Goal: Find contact information

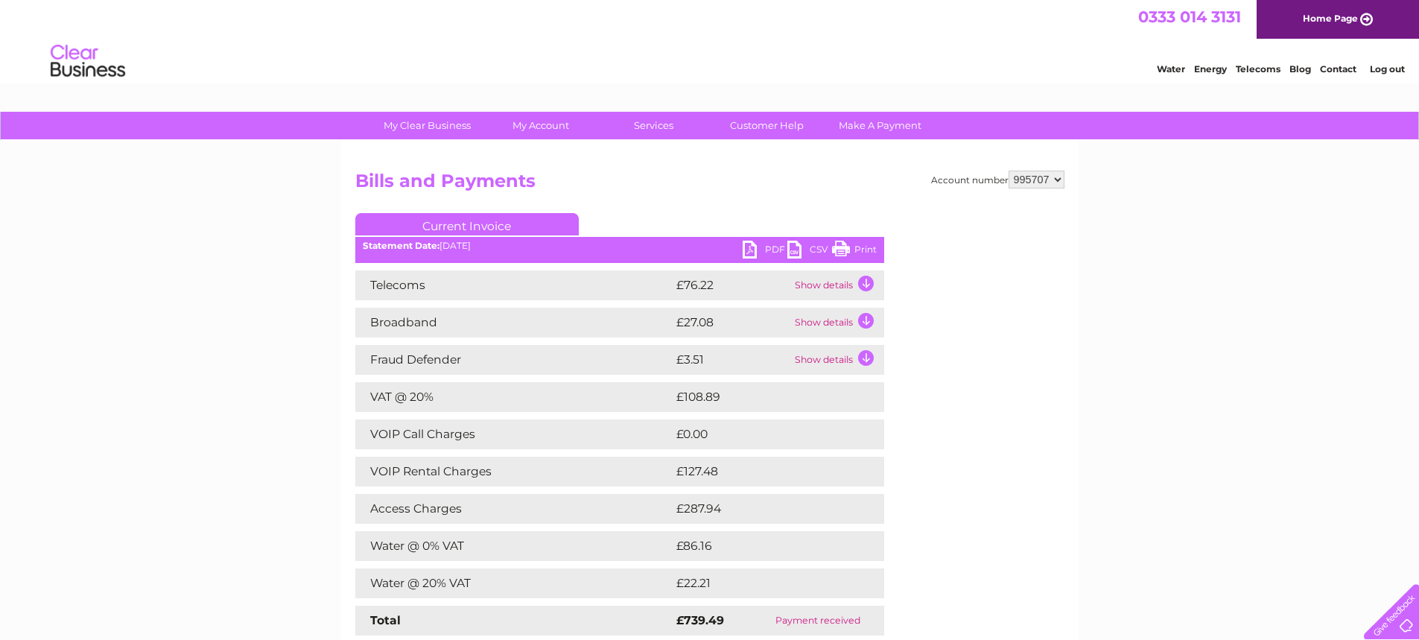
click at [1341, 67] on link "Contact" at bounding box center [1338, 68] width 37 height 11
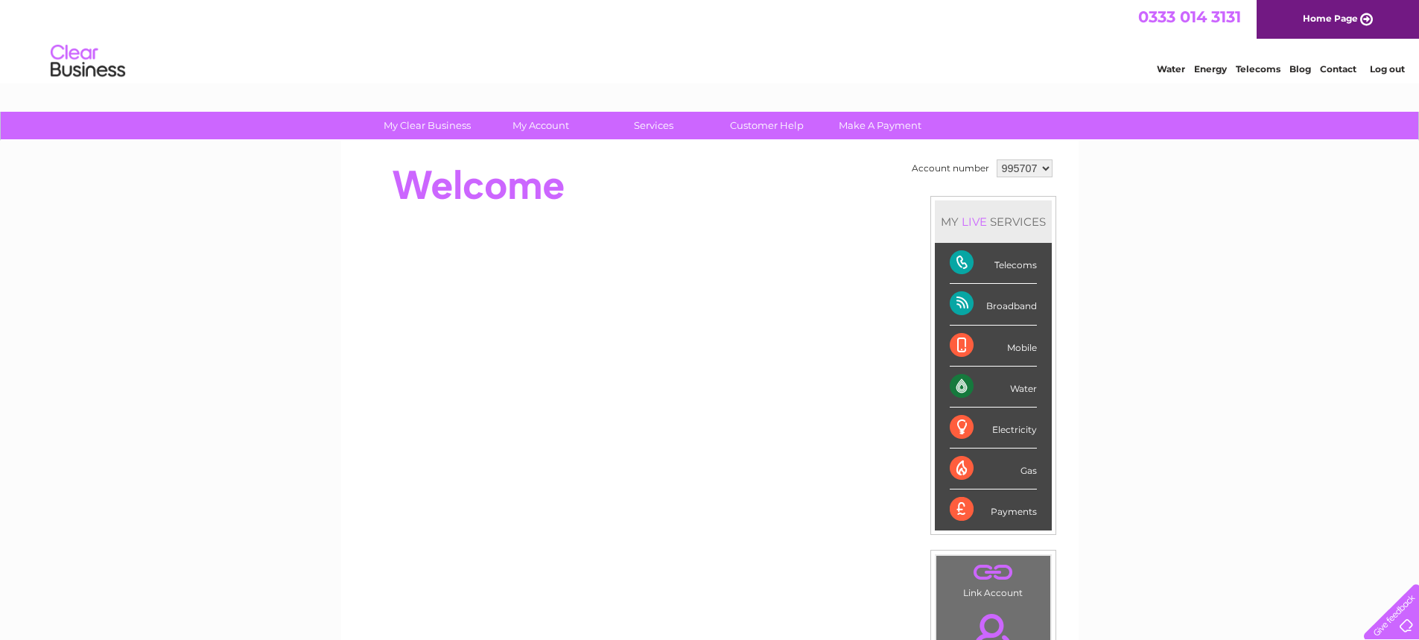
click at [1396, 616] on div at bounding box center [1388, 608] width 61 height 61
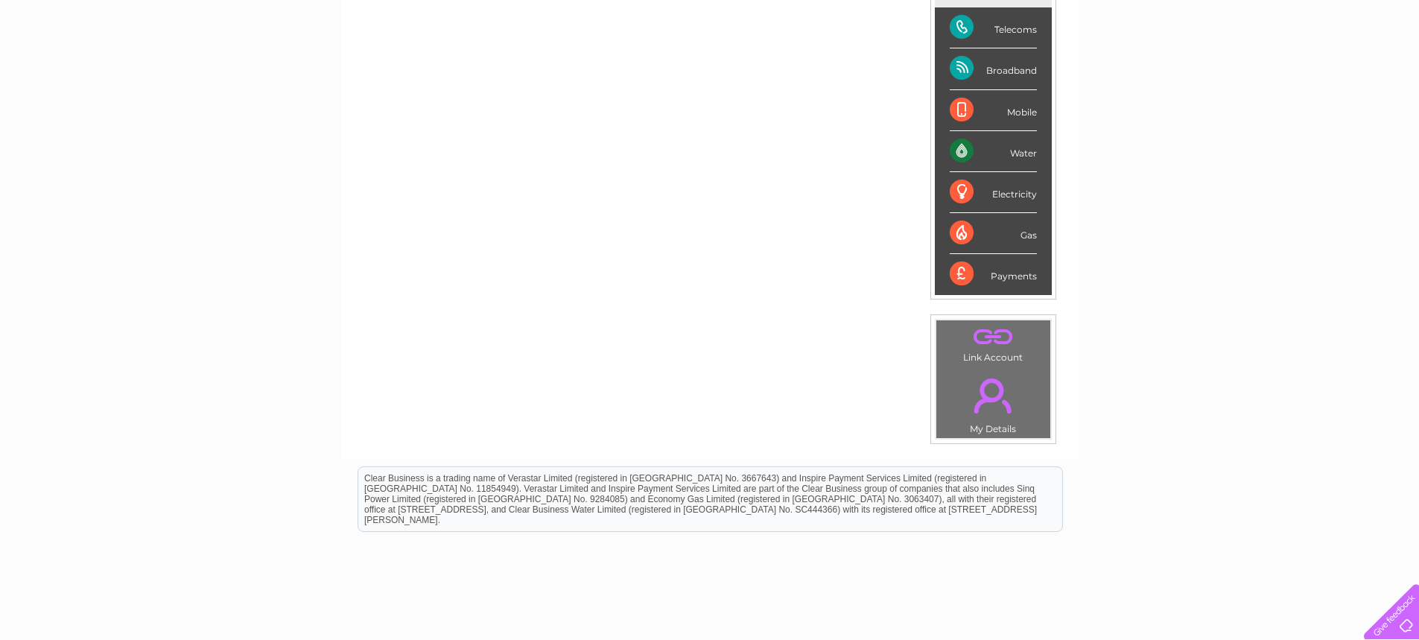
scroll to position [320, 0]
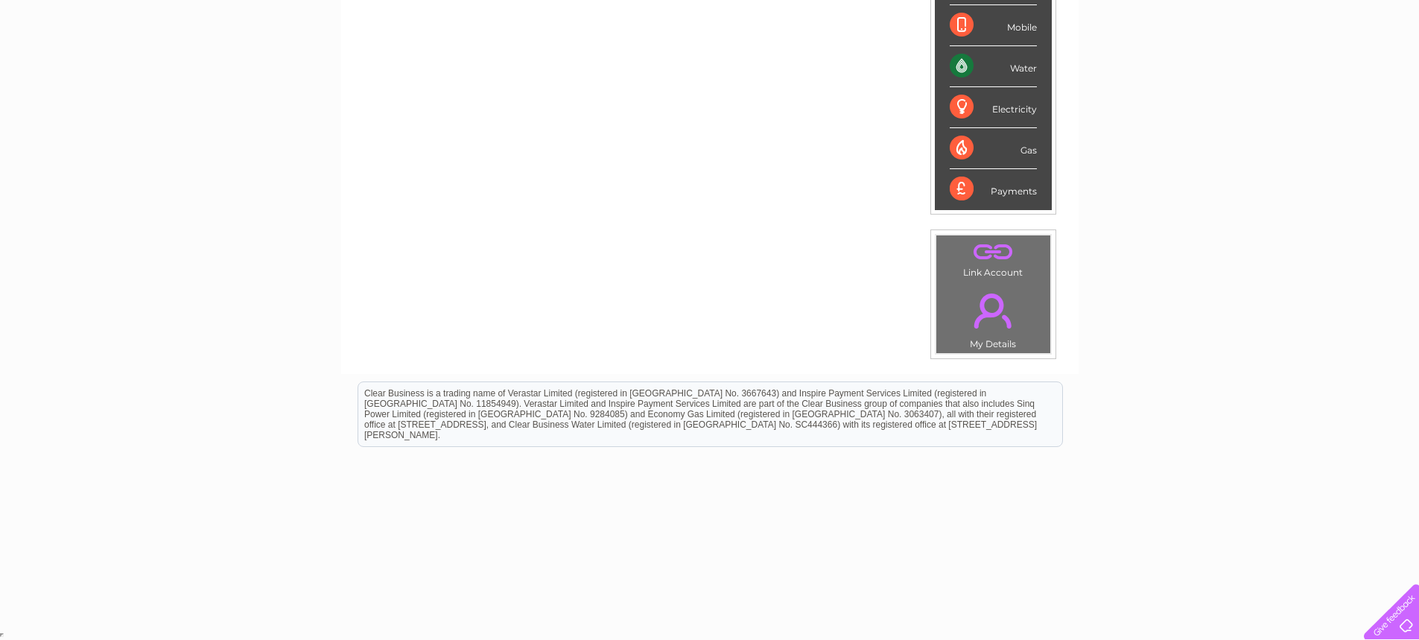
click at [996, 311] on link "." at bounding box center [993, 311] width 107 height 52
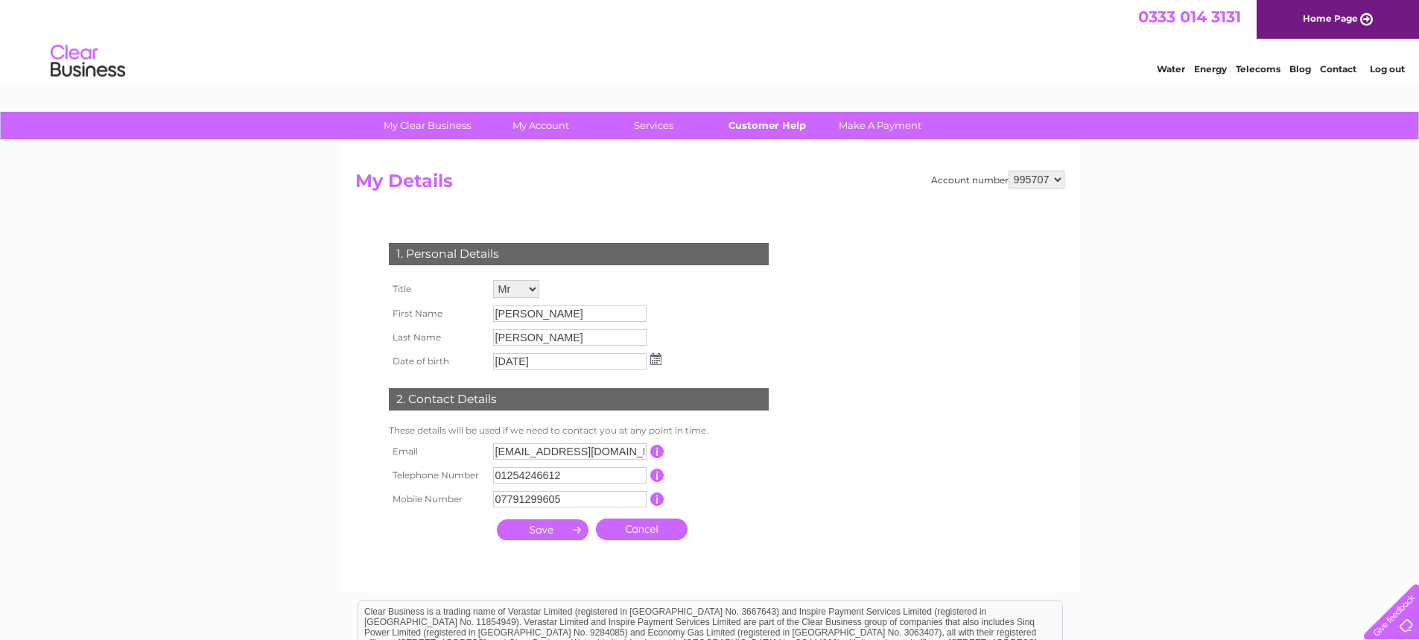
click at [766, 128] on link "Customer Help" at bounding box center [767, 126] width 123 height 28
